Goal: Task Accomplishment & Management: Complete application form

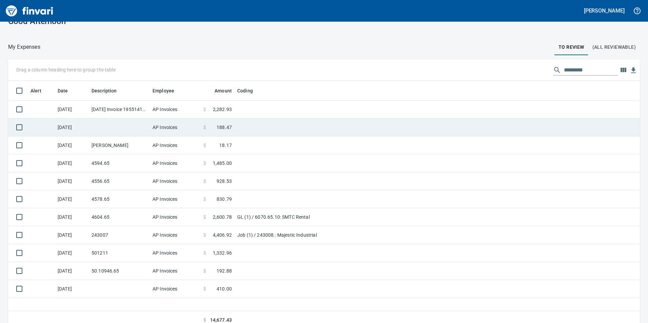
scroll to position [20, 0]
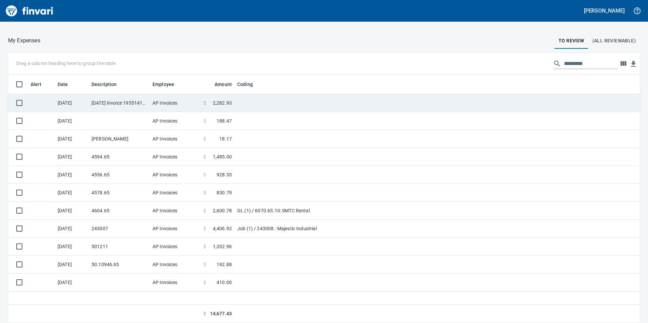
click at [133, 109] on td "[DATE] Invoice 195514110 from Uline Inc (1-24846)" at bounding box center [119, 103] width 61 height 18
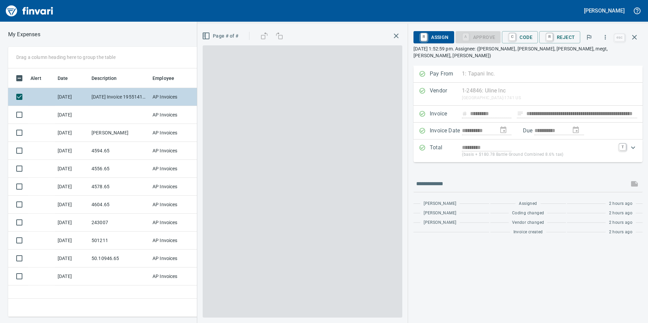
scroll to position [244, 457]
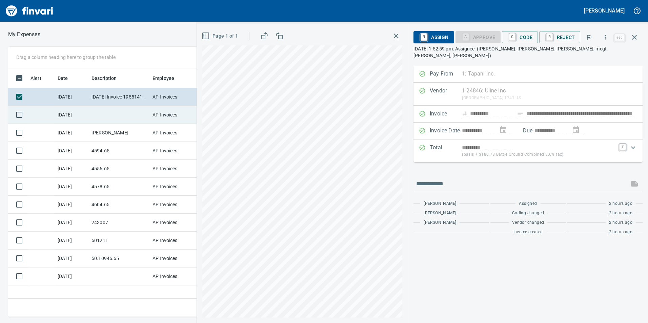
click at [125, 113] on td at bounding box center [119, 115] width 61 height 18
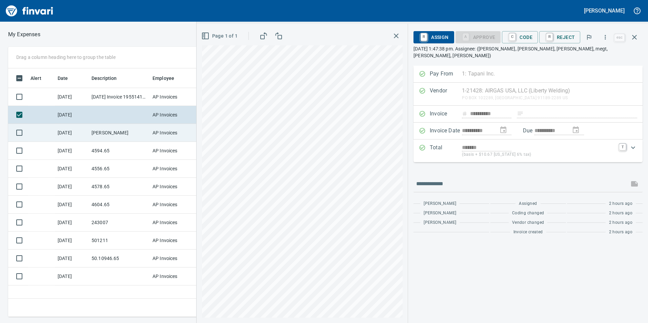
click at [113, 128] on td "[PERSON_NAME]" at bounding box center [119, 133] width 61 height 18
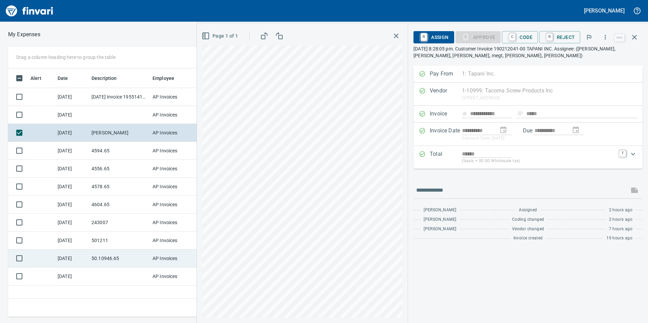
click at [138, 259] on td "50.10946.65" at bounding box center [119, 259] width 61 height 18
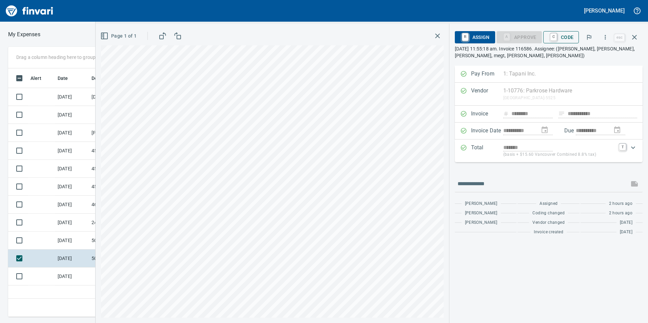
click at [577, 35] on button "C Code" at bounding box center [561, 37] width 36 height 12
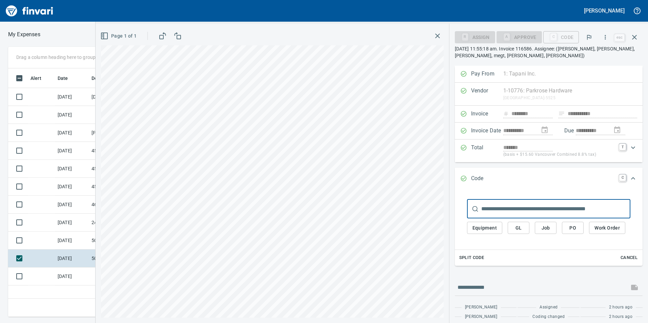
click at [526, 223] on button "GL" at bounding box center [519, 228] width 22 height 13
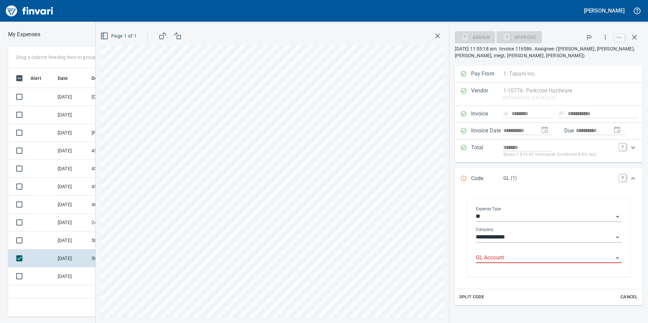
click at [511, 254] on input "GL Account" at bounding box center [545, 258] width 138 height 9
click at [524, 274] on li "6050.65.10: SMTC Repair" at bounding box center [546, 275] width 141 height 16
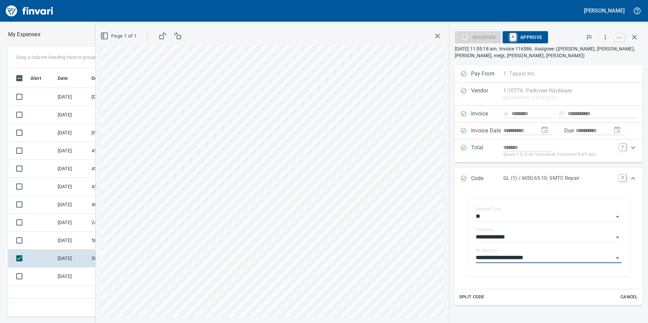
type input "**********"
click at [522, 39] on span "A Approve" at bounding box center [525, 38] width 35 height 12
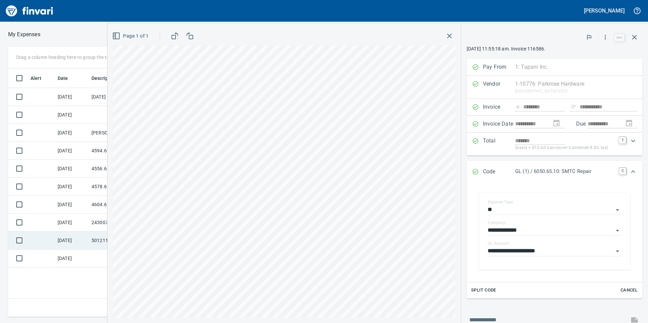
click at [74, 244] on td "[DATE]" at bounding box center [72, 241] width 34 height 18
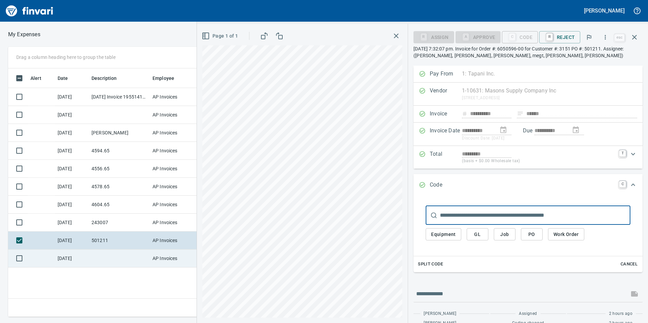
click at [104, 257] on td at bounding box center [119, 259] width 61 height 18
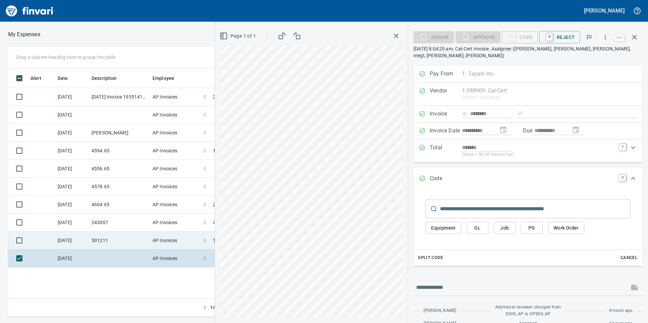
click at [138, 236] on td "501211" at bounding box center [119, 241] width 61 height 18
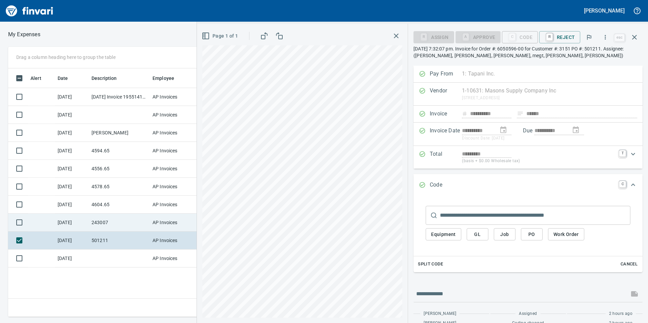
click at [130, 218] on td "243007" at bounding box center [119, 223] width 61 height 18
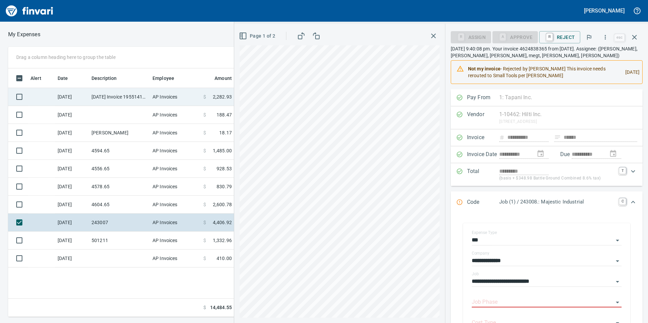
click at [121, 103] on td "[DATE] Invoice 195514110 from Uline Inc (1-24846)" at bounding box center [119, 97] width 61 height 18
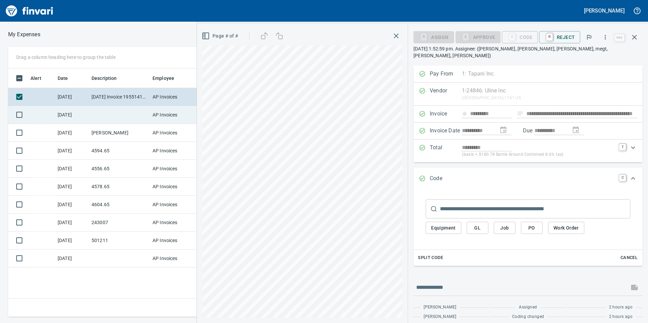
click at [125, 116] on td at bounding box center [119, 115] width 61 height 18
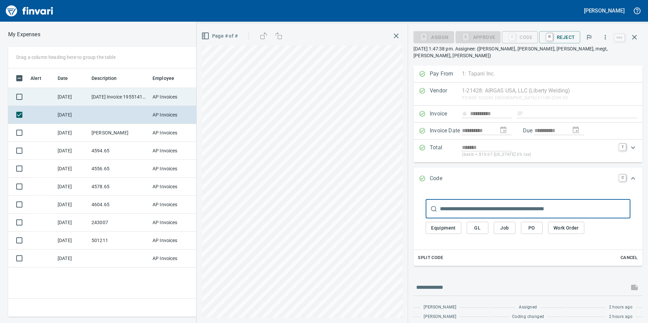
click at [113, 96] on td "[DATE] Invoice 195514110 from Uline Inc (1-24846)" at bounding box center [119, 97] width 61 height 18
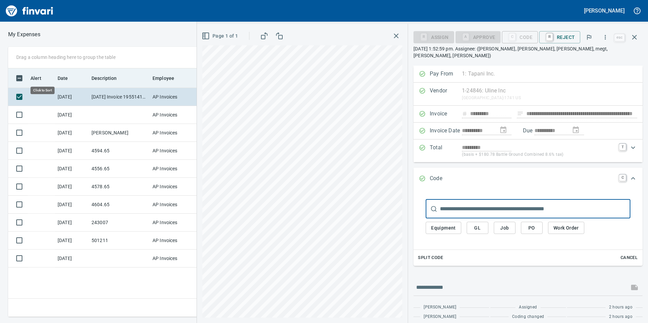
scroll to position [244, 457]
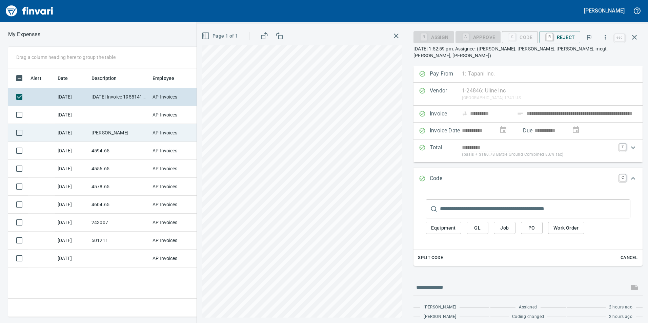
click at [130, 132] on td "[PERSON_NAME]" at bounding box center [119, 133] width 61 height 18
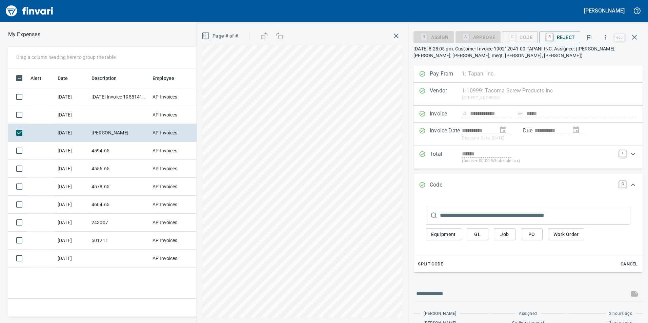
scroll to position [31, 0]
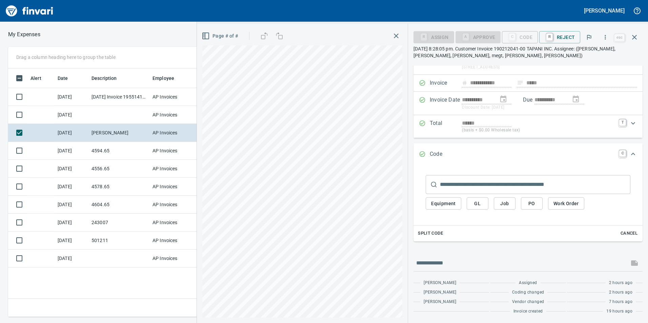
click at [482, 210] on button "GL" at bounding box center [478, 204] width 22 height 13
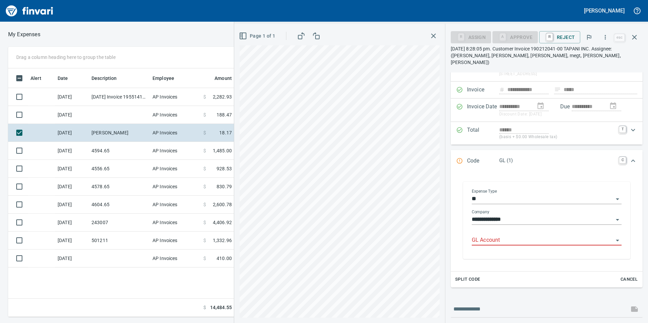
click at [488, 230] on div "GL Account" at bounding box center [547, 237] width 150 height 15
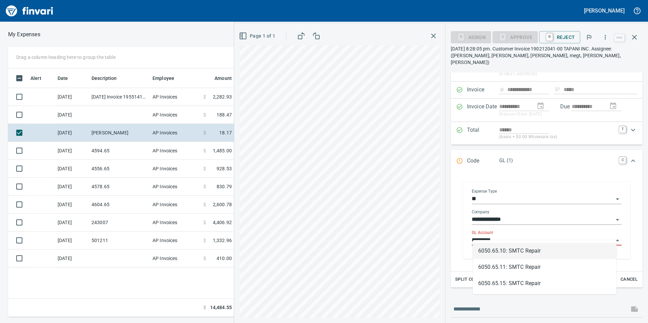
scroll to position [244, 457]
click at [515, 254] on li "6050.65.10: SMTC Repair" at bounding box center [545, 251] width 144 height 16
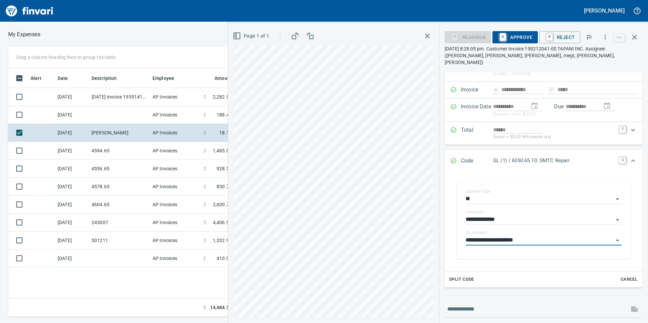
type input "**********"
click at [521, 38] on span "A Approve" at bounding box center [515, 38] width 35 height 12
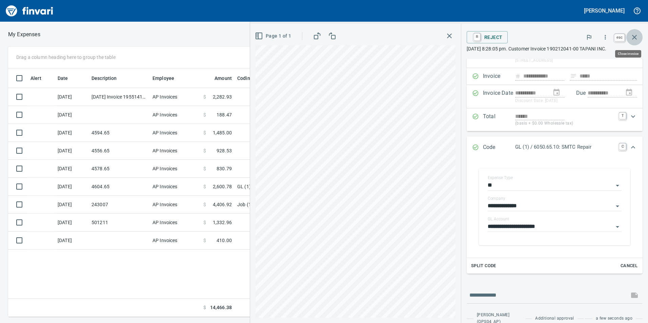
click at [633, 40] on icon "button" at bounding box center [634, 37] width 8 height 8
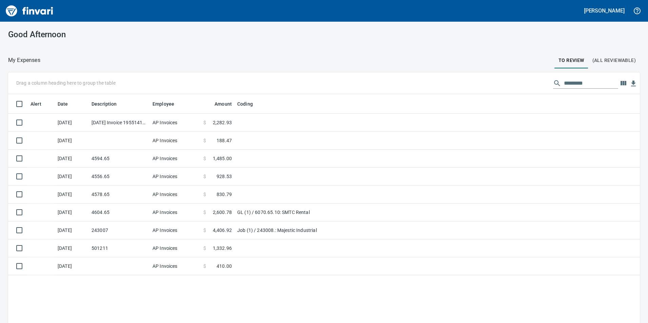
scroll to position [244, 620]
